Goal: Transaction & Acquisition: Purchase product/service

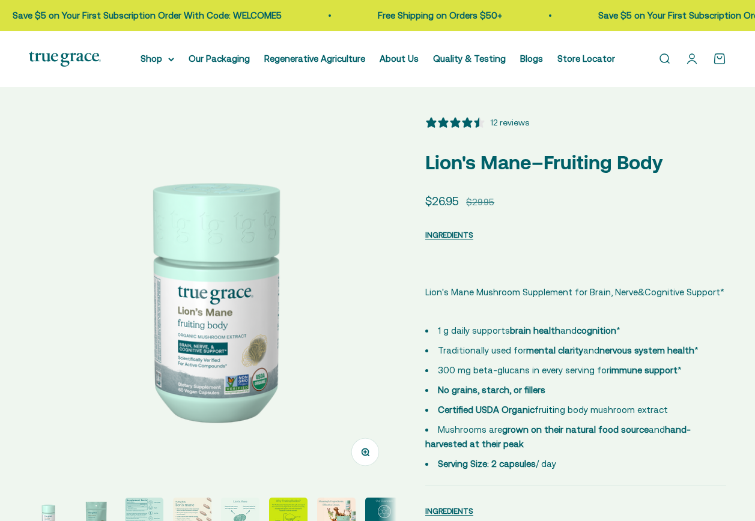
select select "3"
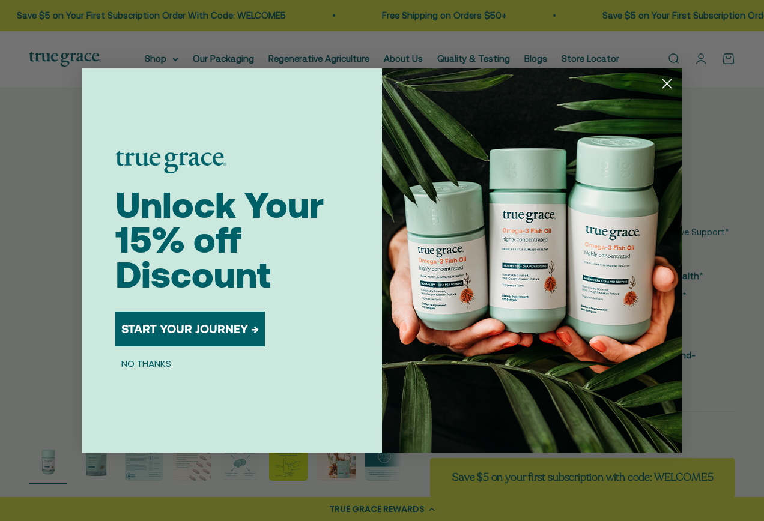
click at [94, 453] on form "Unlock Your 15% off Discount START YOUR JOURNEY → NO THANKS Submit" at bounding box center [382, 260] width 601 height 384
click at [141, 468] on div "Close dialog Unlock Your 15% off Discount START YOUR JOURNEY → NO THANKS Submit" at bounding box center [382, 260] width 764 height 521
click at [198, 474] on div "Close dialog Unlock Your 15% off Discount START YOUR JOURNEY → NO THANKS Submit" at bounding box center [382, 260] width 764 height 521
click at [148, 366] on button "NO THANKS" at bounding box center [146, 363] width 62 height 14
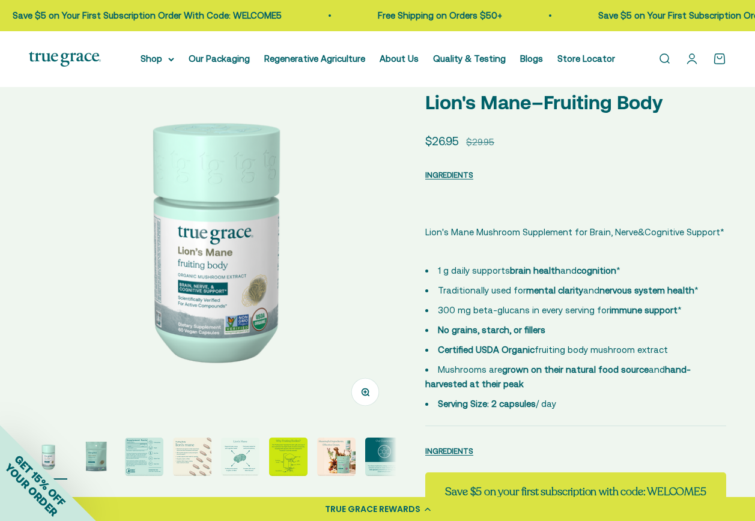
click at [146, 462] on img "Go to item 3" at bounding box center [144, 457] width 38 height 38
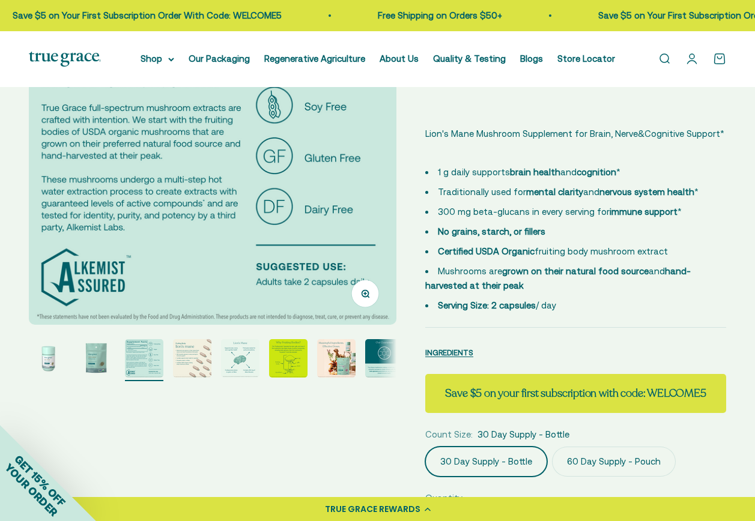
scroll to position [180, 0]
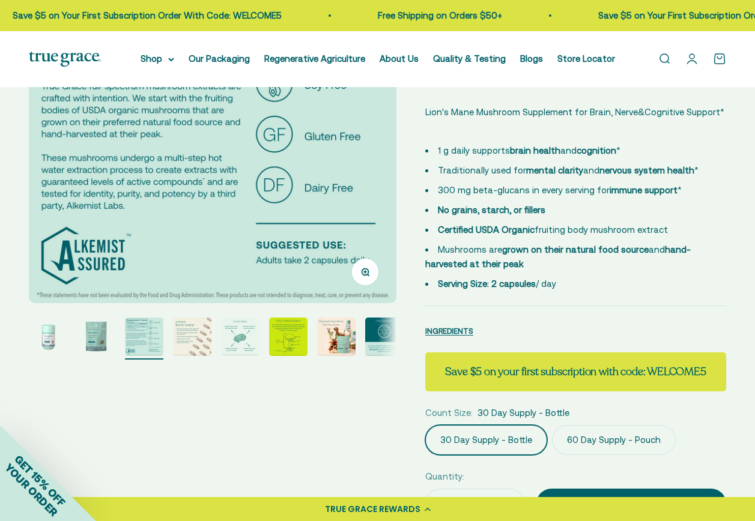
click at [191, 336] on img "Go to item 4" at bounding box center [192, 337] width 38 height 38
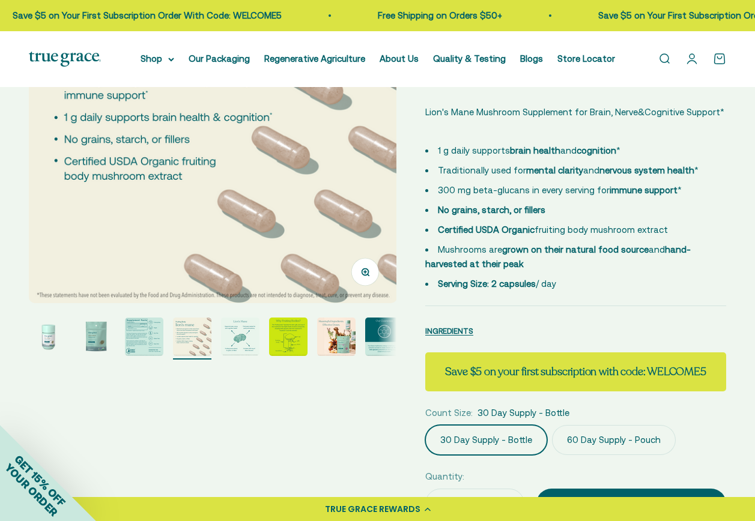
scroll to position [120, 0]
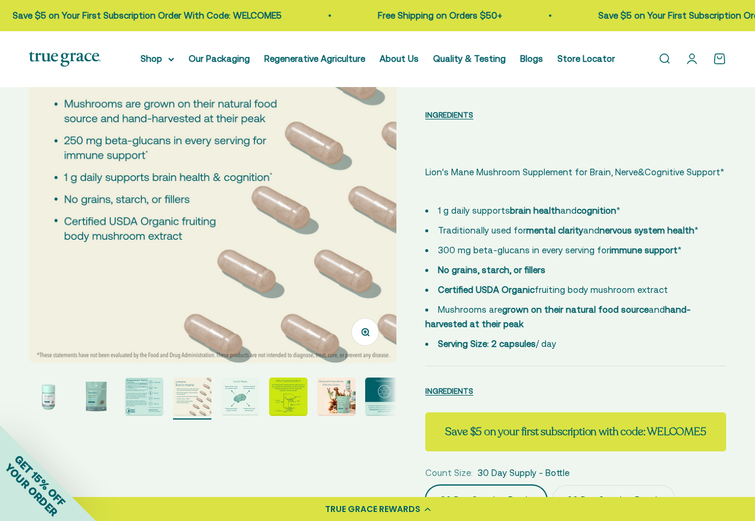
click at [241, 401] on img "Go to item 5" at bounding box center [240, 397] width 38 height 38
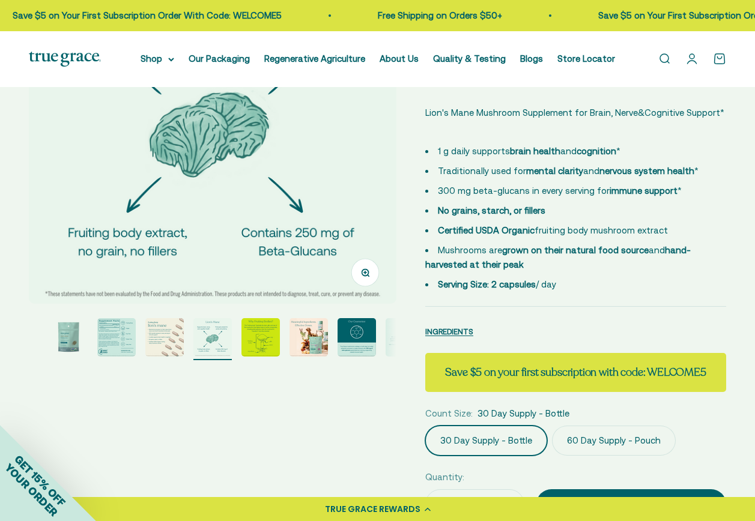
scroll to position [180, 0]
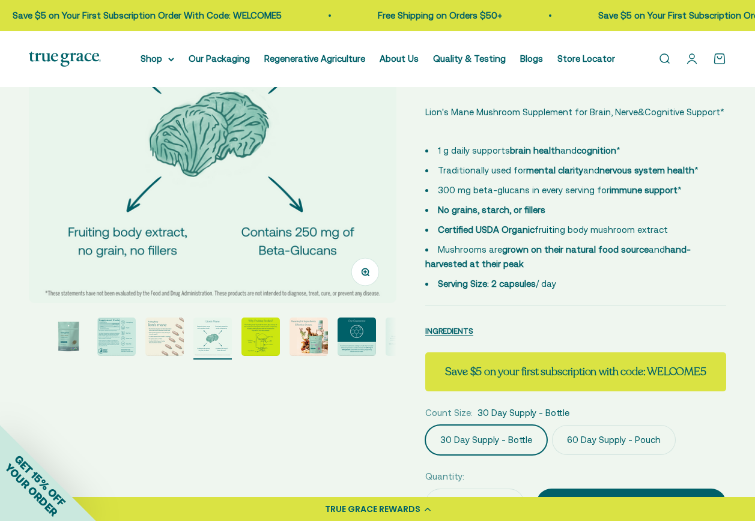
click at [256, 339] on img "Go to item 6" at bounding box center [260, 337] width 38 height 38
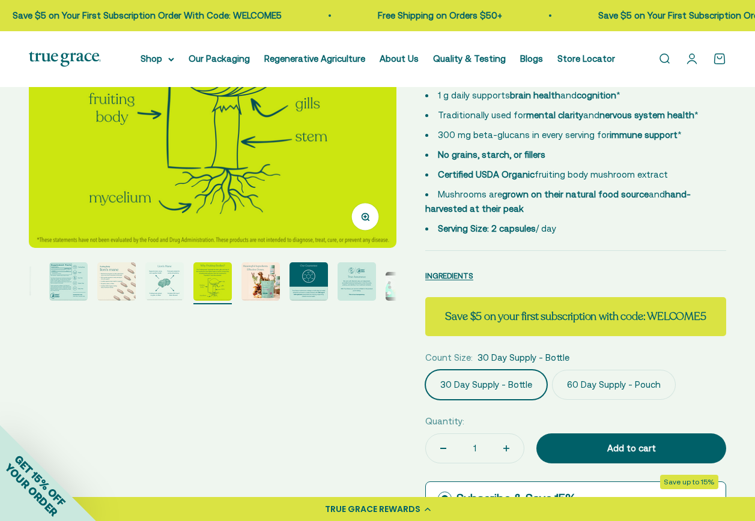
scroll to position [240, 0]
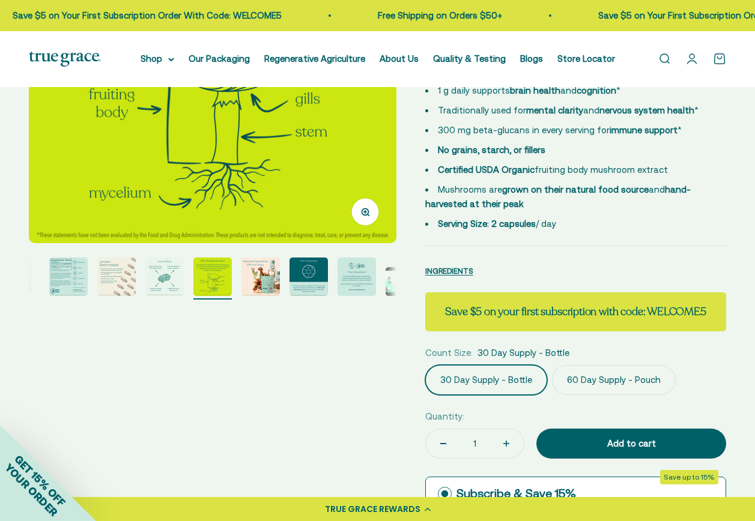
click at [269, 284] on img "Go to item 7" at bounding box center [260, 277] width 38 height 38
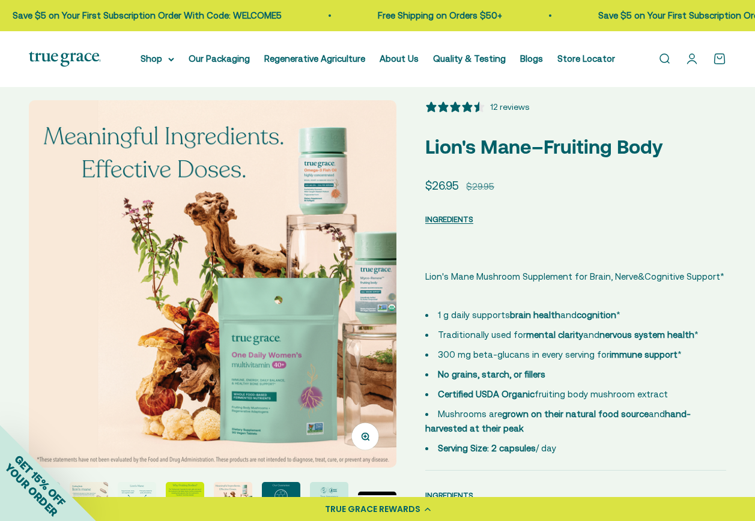
scroll to position [0, 0]
